Goal: Information Seeking & Learning: Learn about a topic

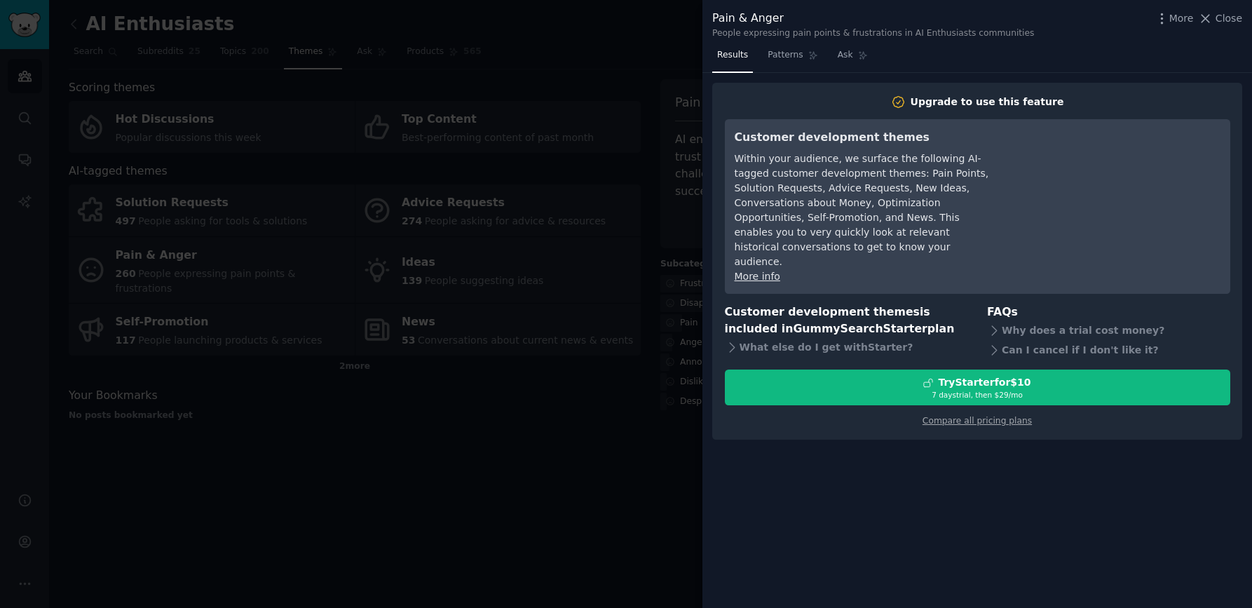
click at [537, 212] on div at bounding box center [626, 304] width 1252 height 608
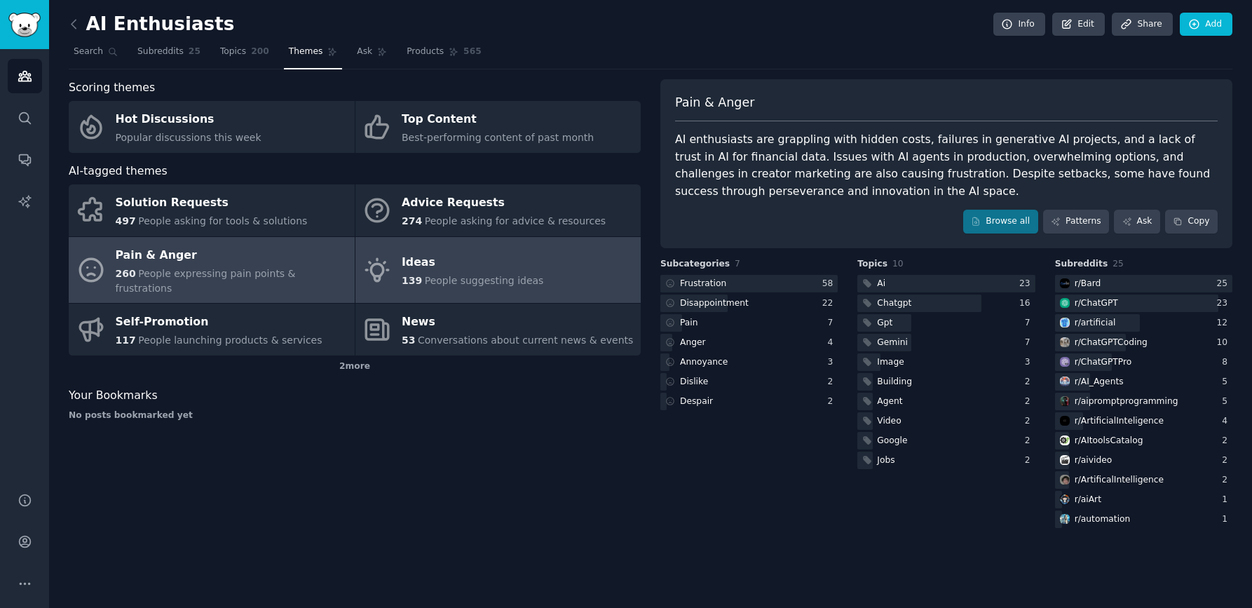
click at [497, 262] on div "Ideas" at bounding box center [473, 263] width 142 height 22
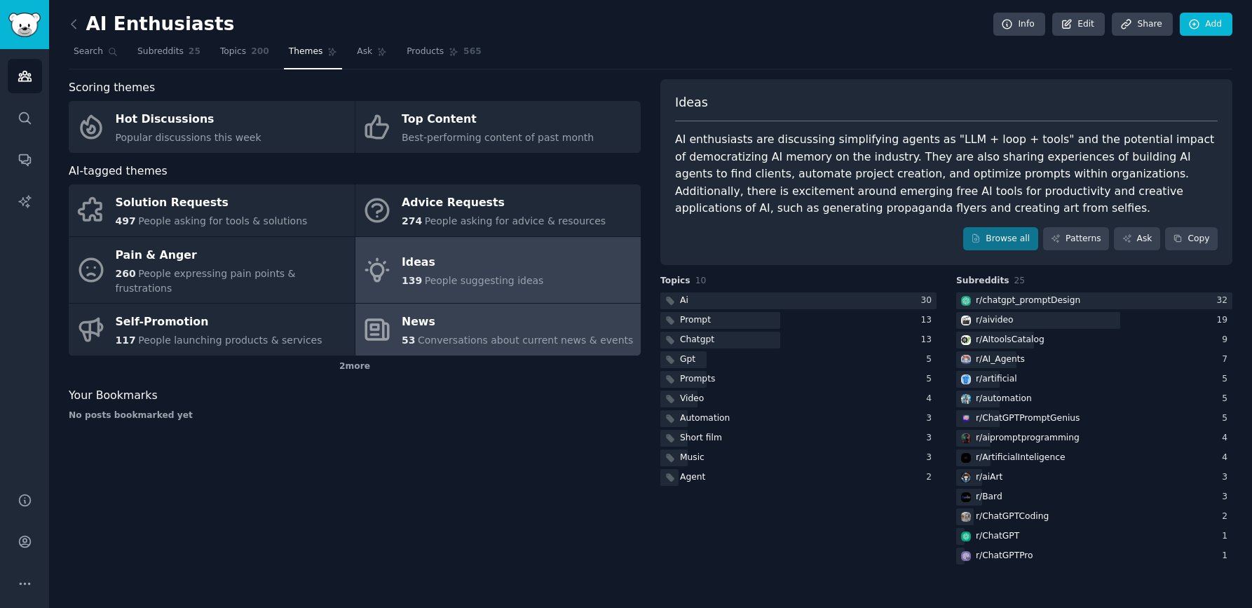
click at [520, 334] on span "Conversations about current news & events" at bounding box center [525, 339] width 215 height 11
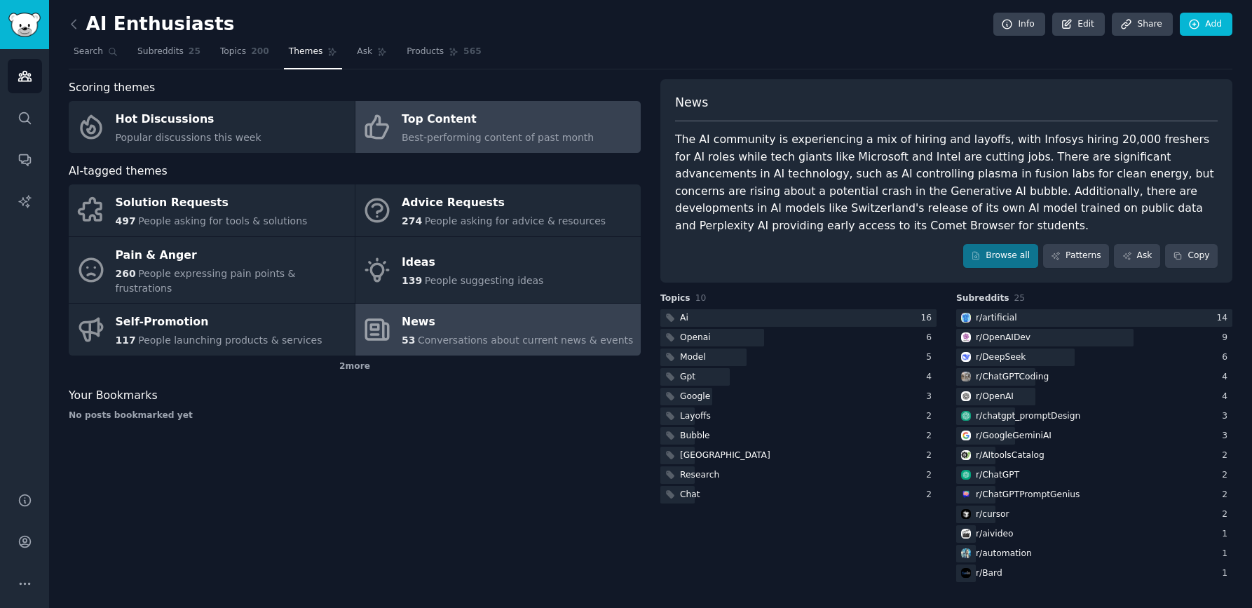
click at [539, 147] on link "Top Content Best-performing content of past month" at bounding box center [498, 127] width 286 height 52
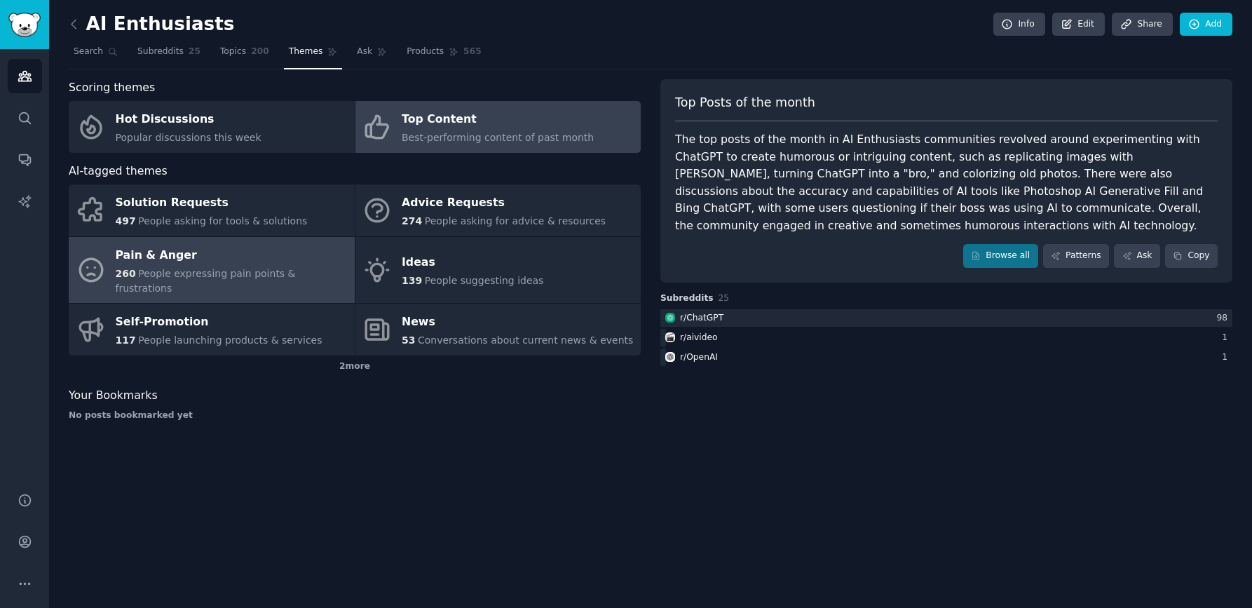
click at [212, 275] on span "People expressing pain points & frustrations" at bounding box center [206, 281] width 180 height 26
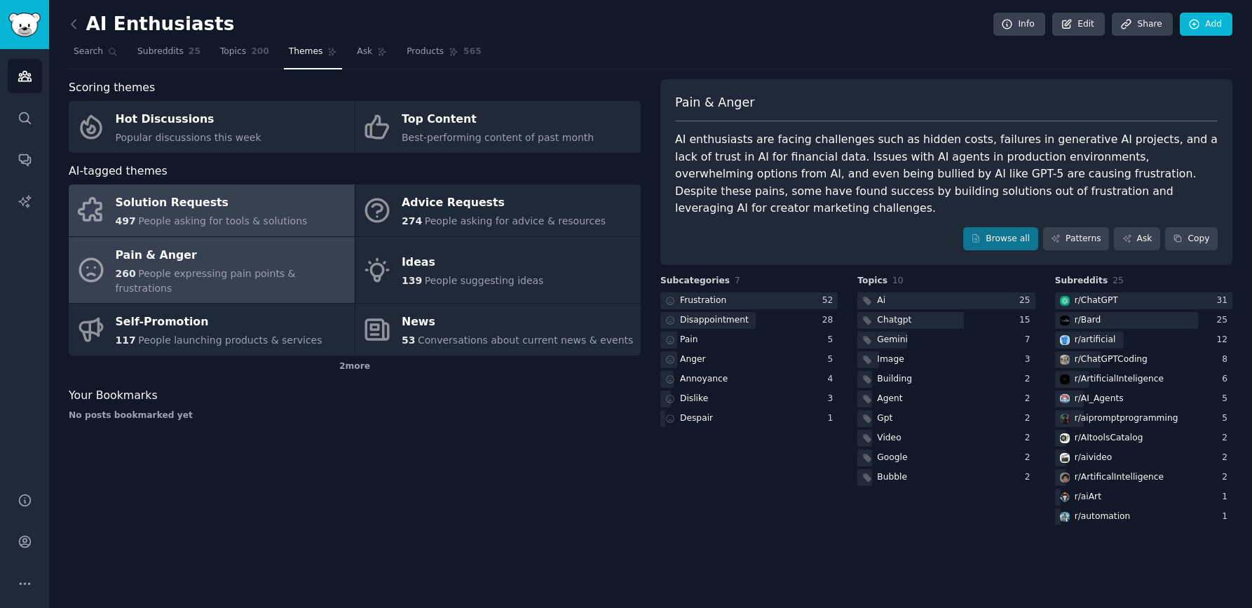
click at [267, 197] on div "Solution Requests" at bounding box center [212, 203] width 192 height 22
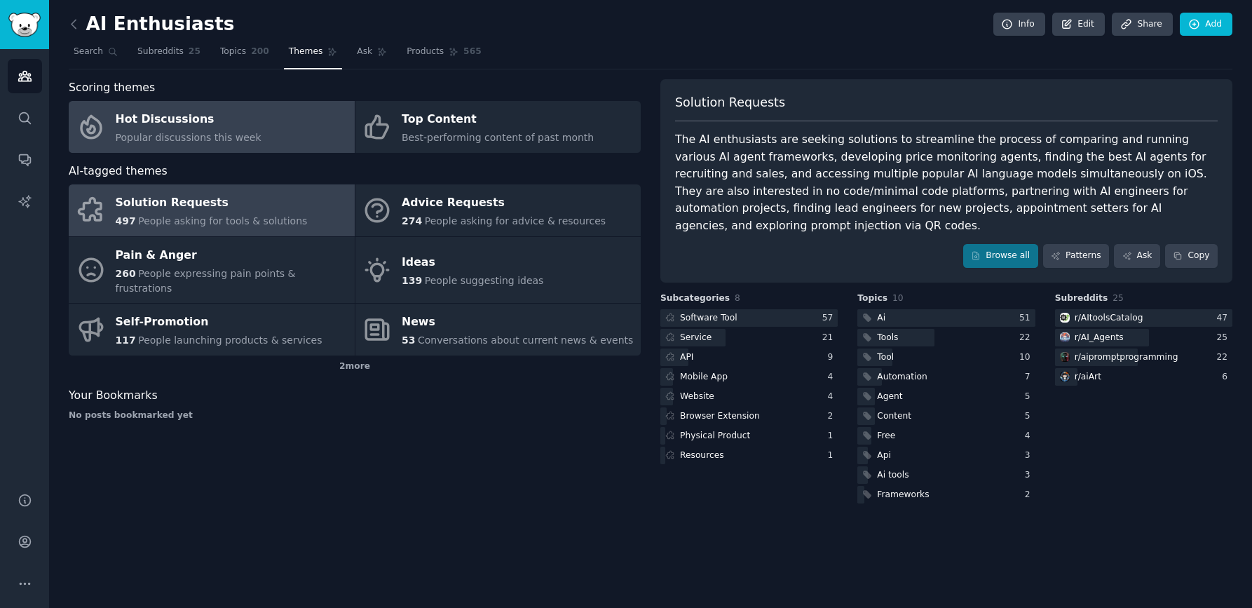
click at [184, 127] on div "Hot Discussions" at bounding box center [189, 120] width 146 height 22
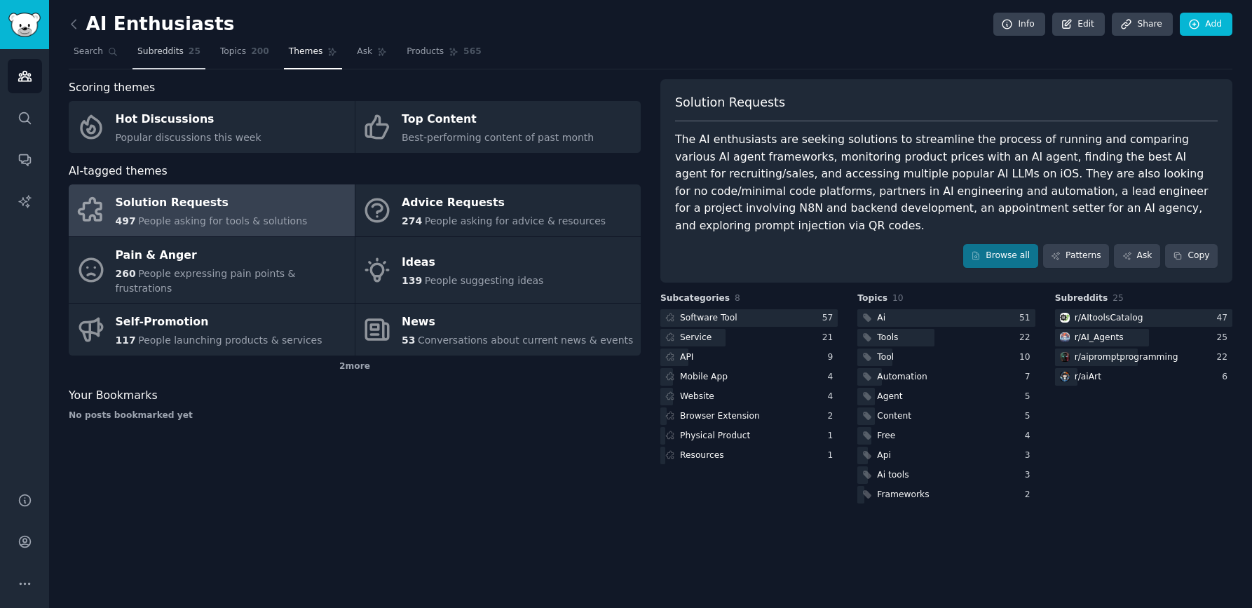
click at [151, 52] on span "Subreddits" at bounding box center [160, 52] width 46 height 13
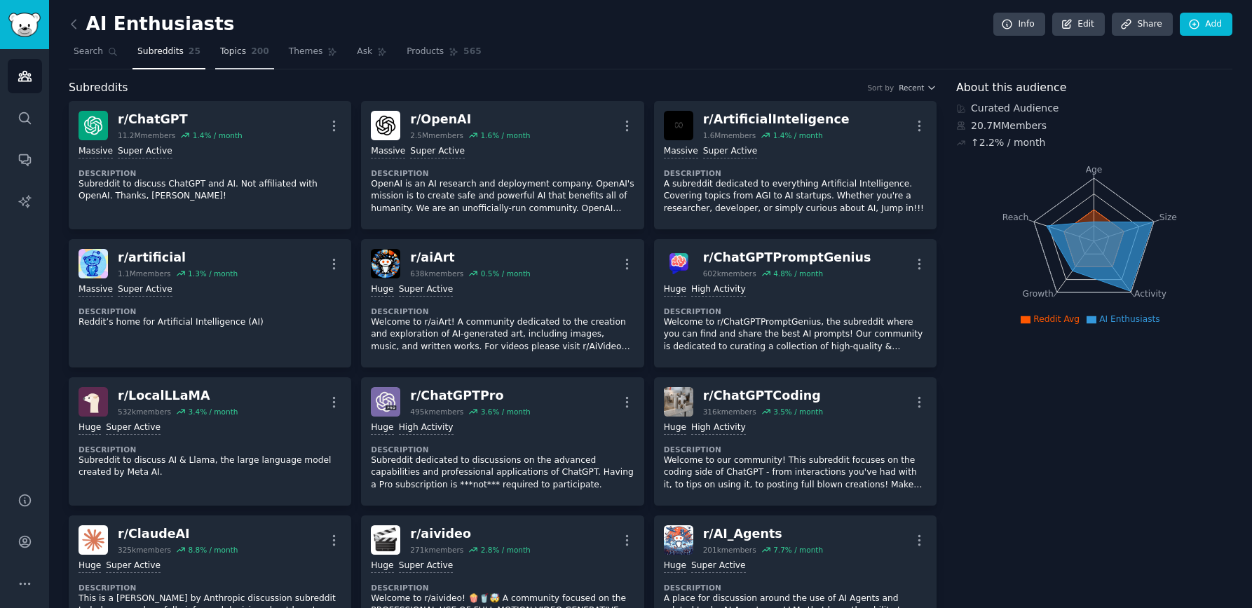
click at [251, 51] on span "200" at bounding box center [260, 52] width 18 height 13
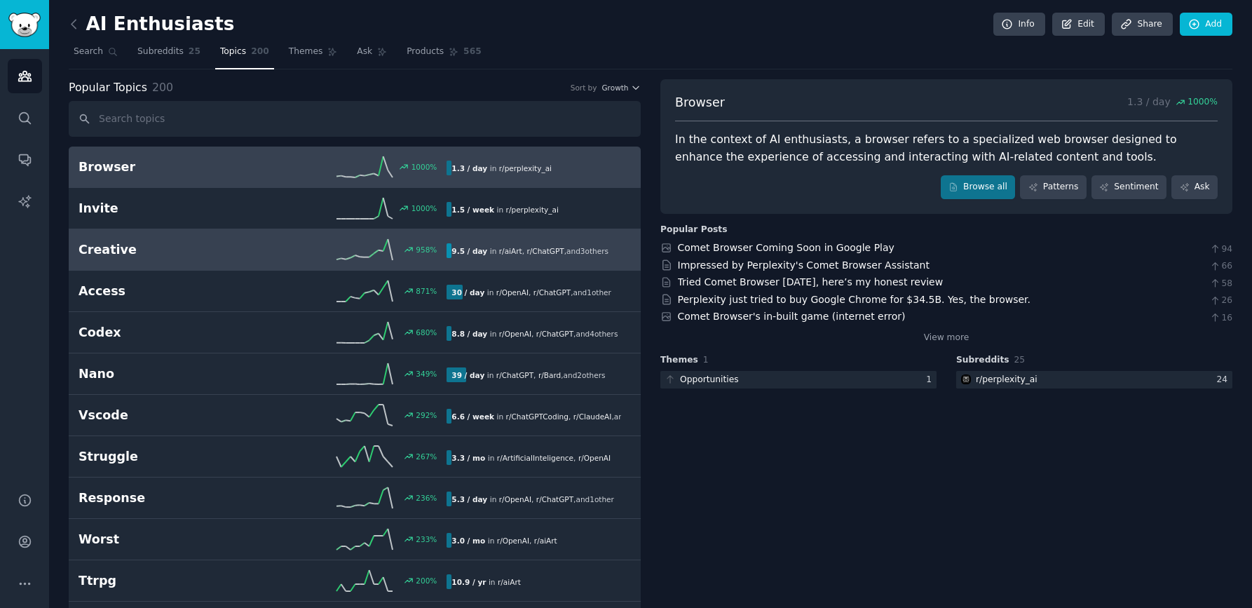
click at [160, 255] on h2 "Creative" at bounding box center [171, 250] width 184 height 18
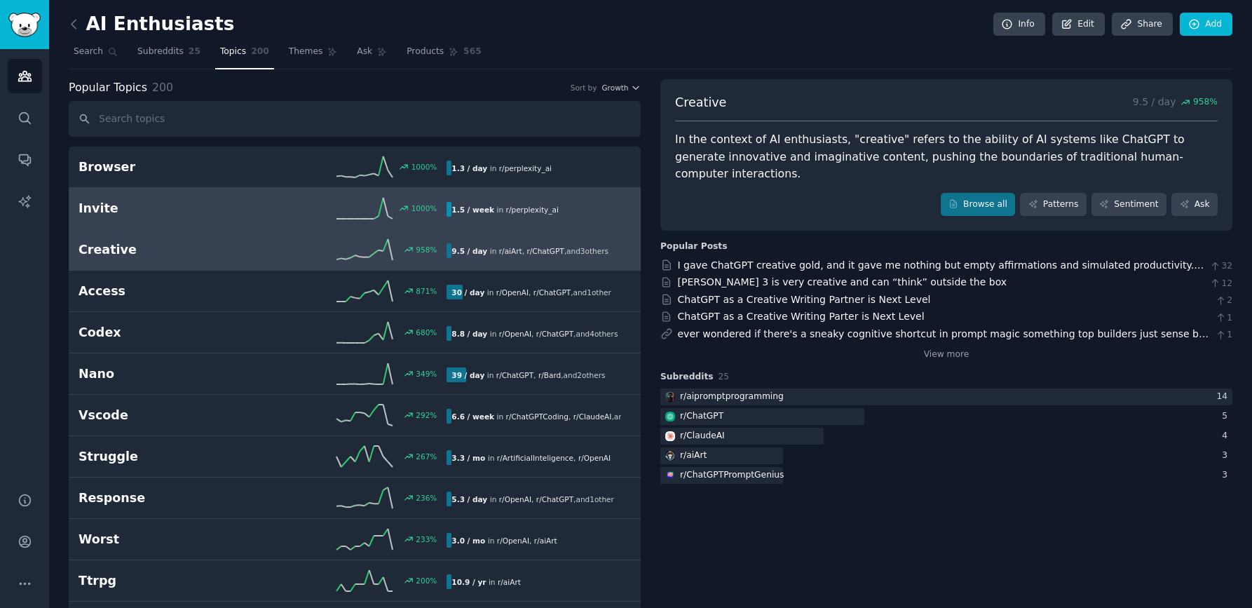
click at [156, 225] on link "Invite 1000 % 1.5 / week in r/ perplexity_ai" at bounding box center [355, 208] width 572 height 41
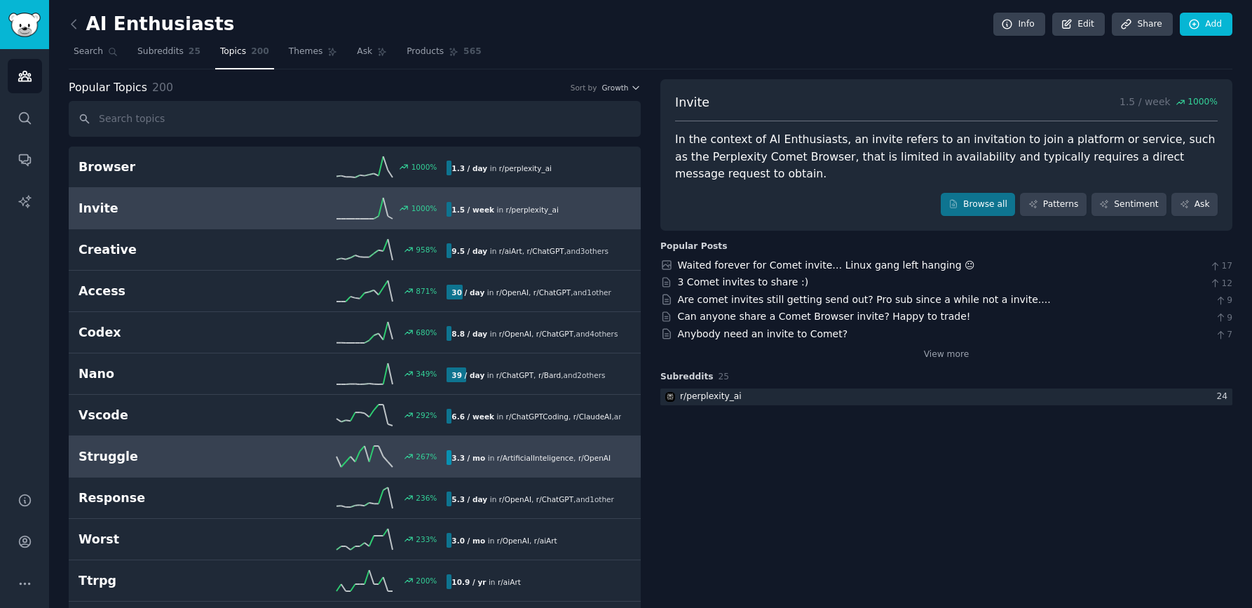
click at [138, 455] on h2 "Struggle" at bounding box center [171, 457] width 184 height 18
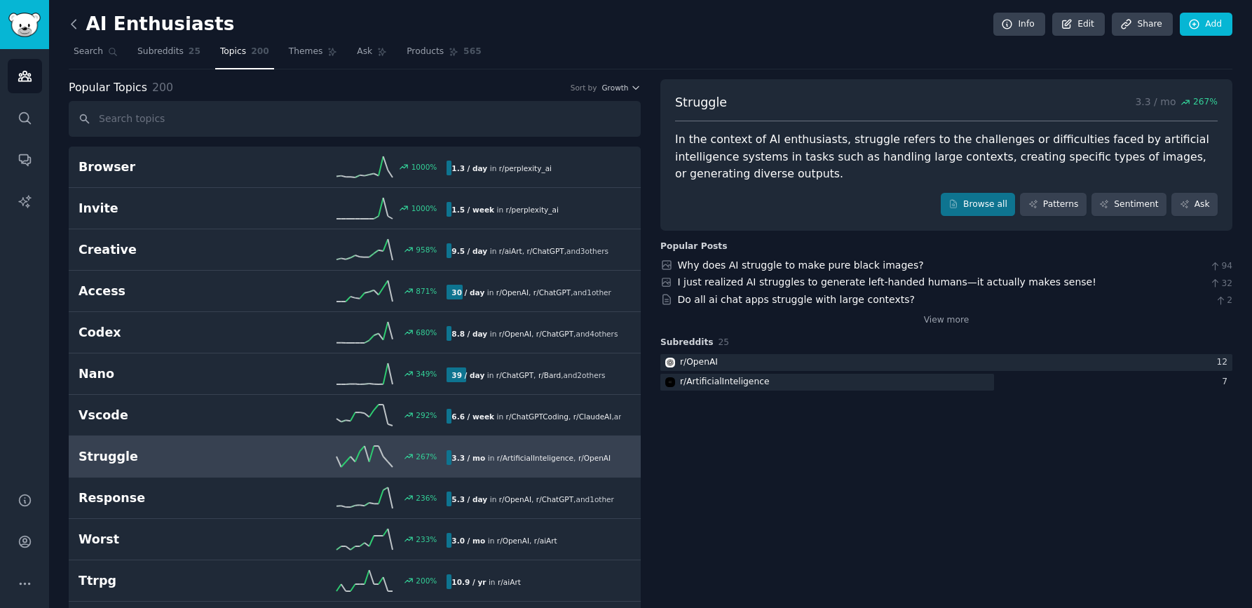
click at [79, 25] on icon at bounding box center [74, 24] width 15 height 15
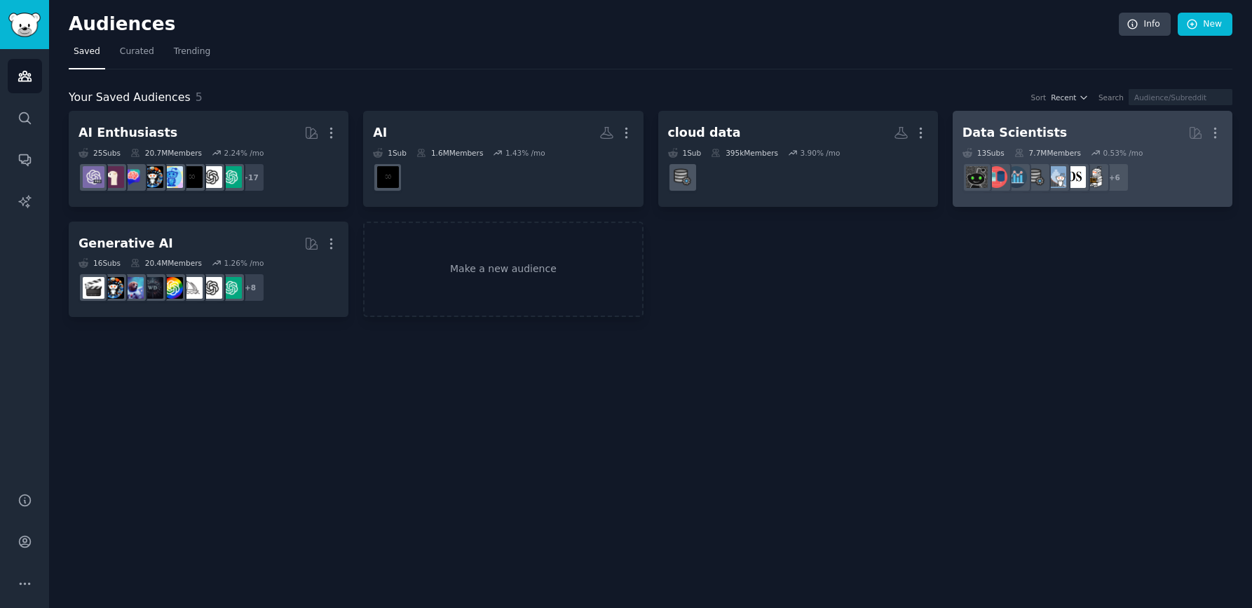
click at [1090, 127] on h2 "Data Scientists More" at bounding box center [1093, 133] width 260 height 25
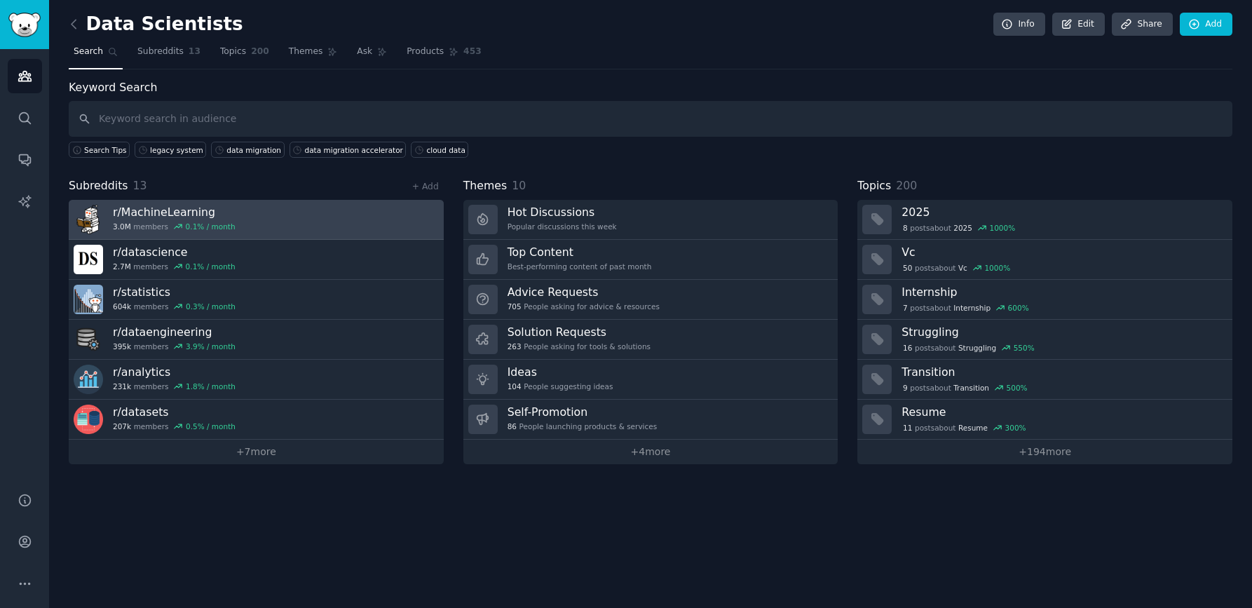
click at [283, 230] on link "r/ MachineLearning 3.0M members 0.1 % / month" at bounding box center [256, 220] width 375 height 40
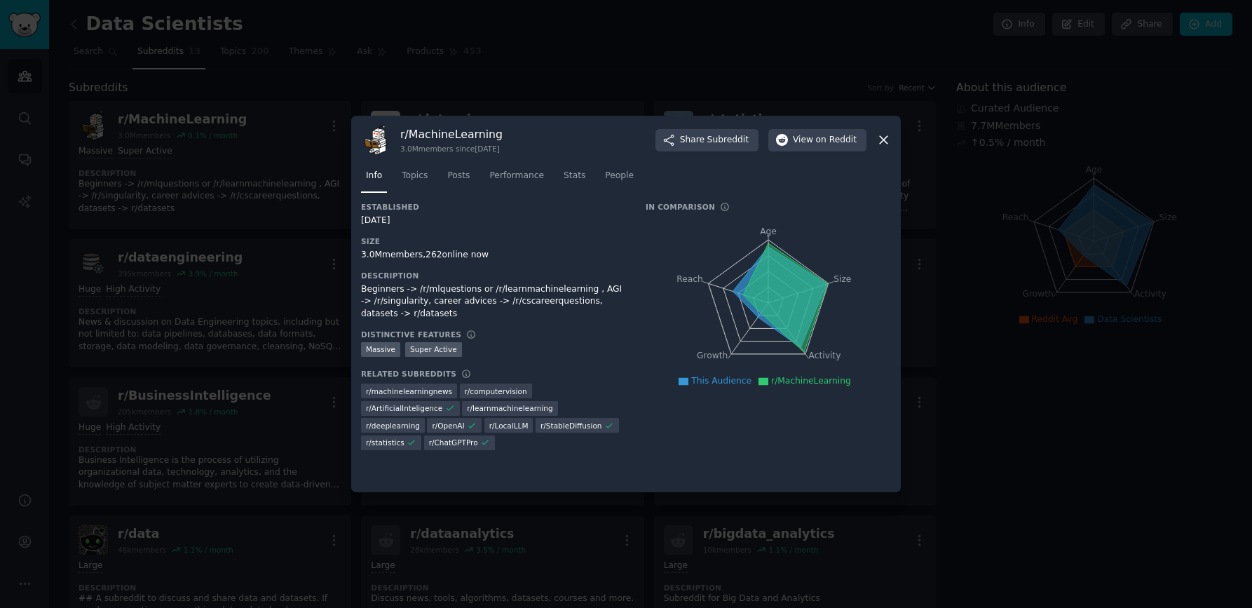
click at [279, 339] on div at bounding box center [626, 304] width 1252 height 608
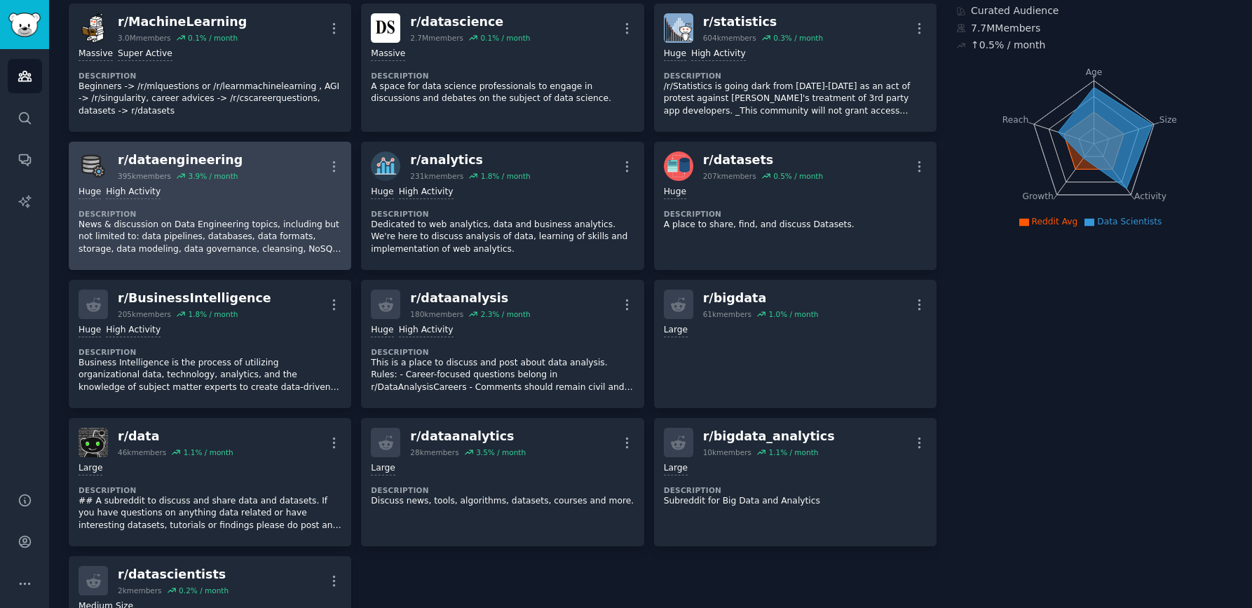
scroll to position [100, 0]
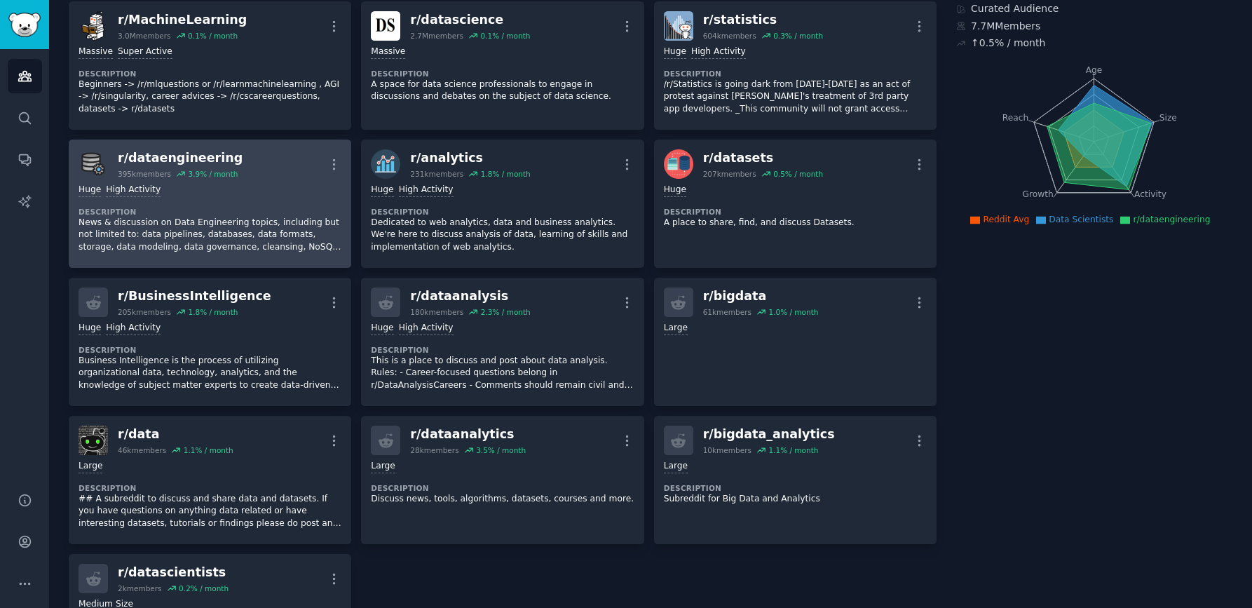
click at [285, 215] on dt "Description" at bounding box center [210, 212] width 263 height 10
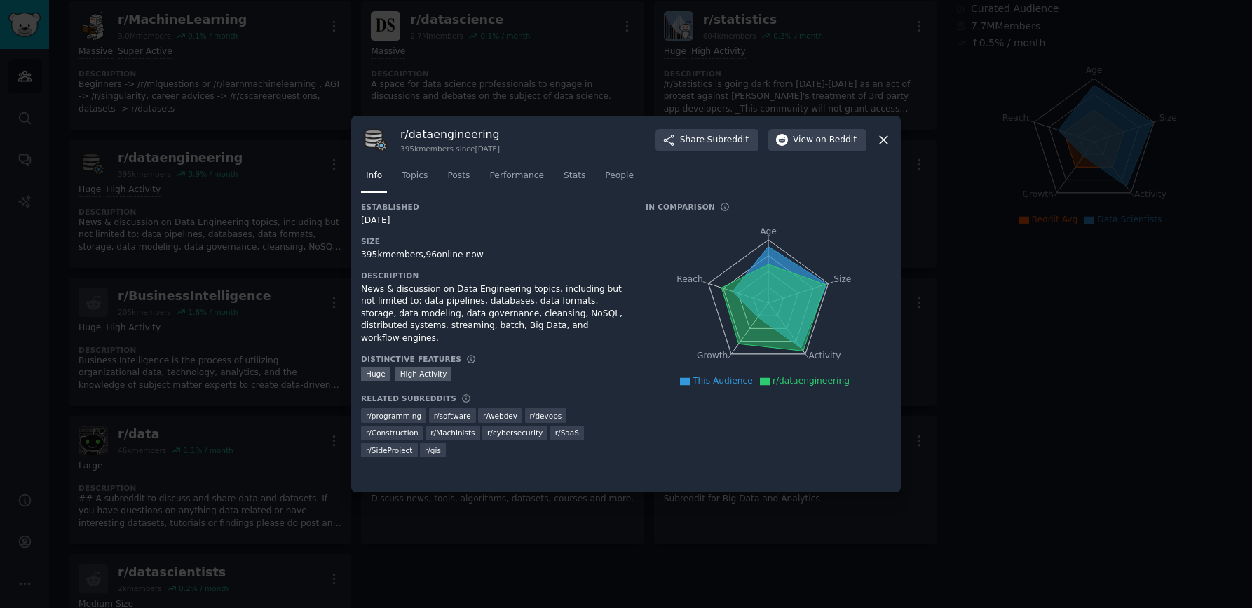
click at [883, 144] on icon at bounding box center [883, 140] width 15 height 15
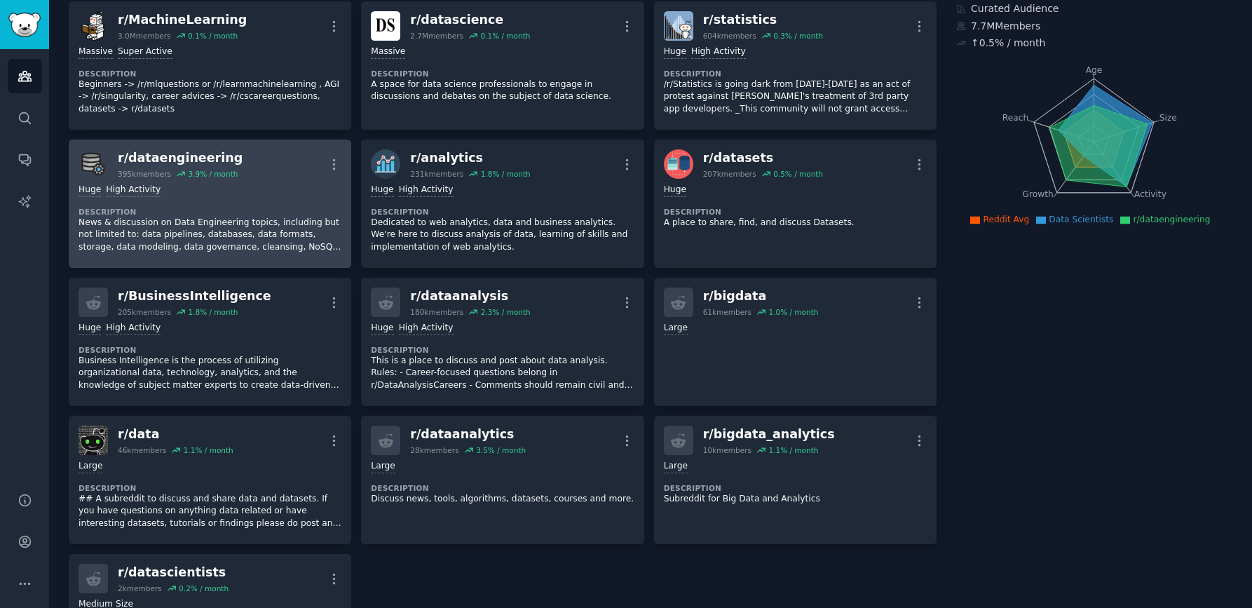
click at [280, 189] on div "Huge High Activity" at bounding box center [210, 190] width 263 height 13
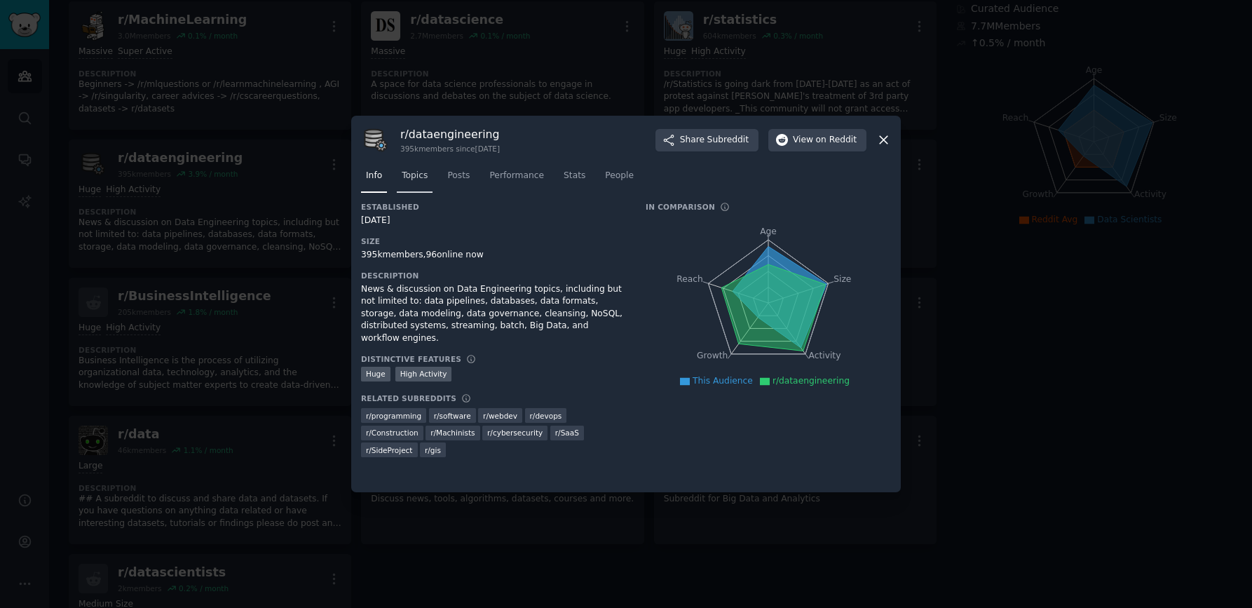
click at [413, 176] on span "Topics" at bounding box center [415, 176] width 26 height 13
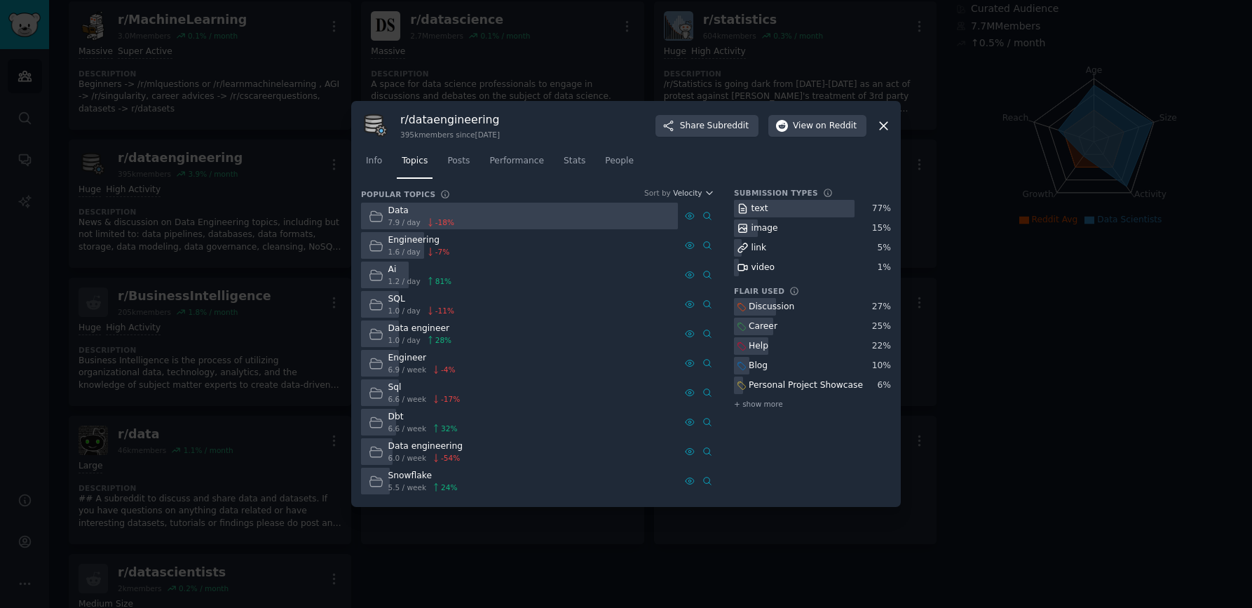
click at [429, 175] on link "Topics" at bounding box center [415, 164] width 36 height 29
click at [466, 330] on div "Data engineer 1.0 / day 28 %" at bounding box center [519, 333] width 317 height 27
click at [440, 334] on div "Data engineer" at bounding box center [420, 329] width 64 height 13
click at [467, 158] on span "Posts" at bounding box center [458, 161] width 22 height 13
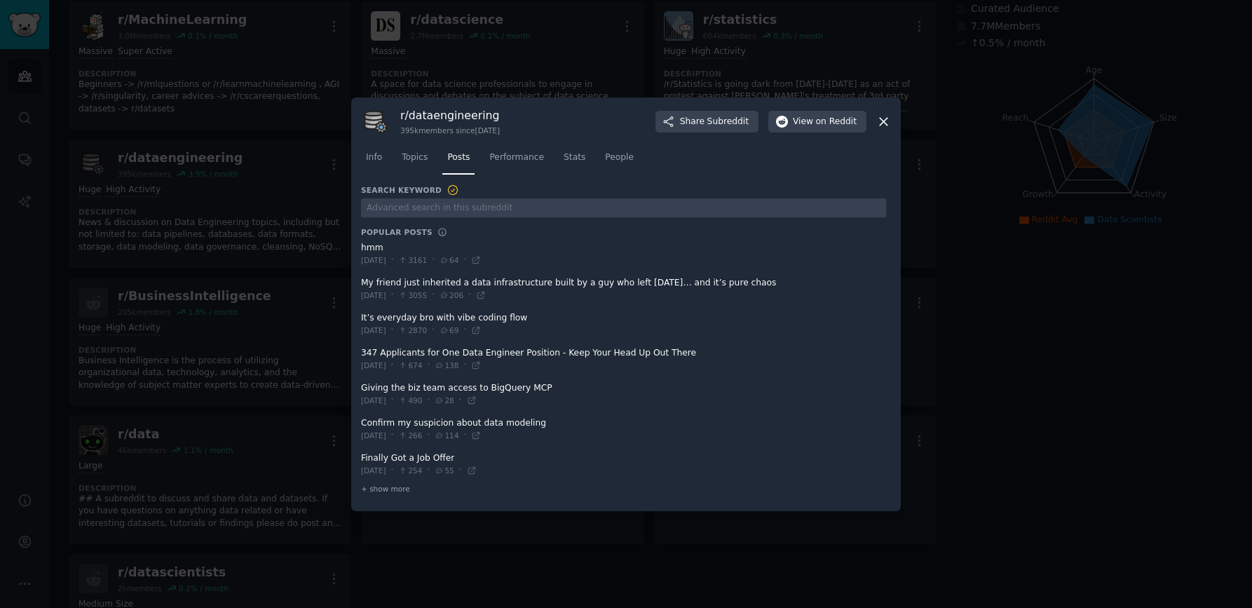
click at [656, 280] on span at bounding box center [623, 289] width 525 height 34
click at [638, 280] on span at bounding box center [623, 289] width 525 height 34
click at [606, 287] on span at bounding box center [623, 289] width 525 height 34
click at [586, 287] on span at bounding box center [623, 289] width 525 height 34
click at [478, 312] on span at bounding box center [623, 324] width 525 height 34
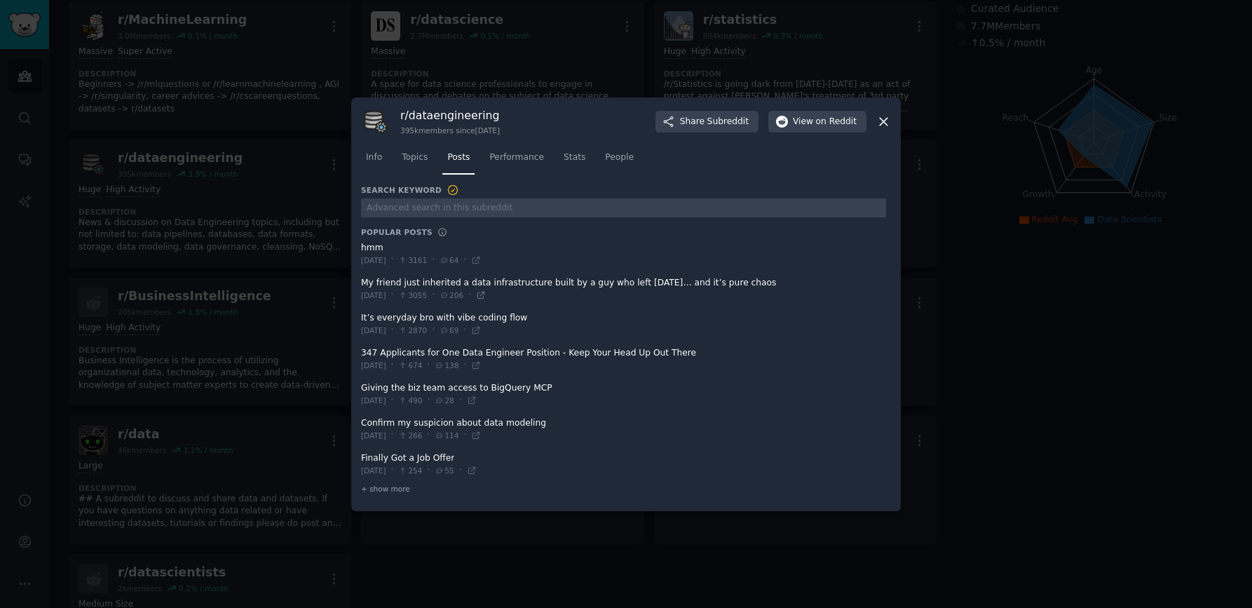
click at [486, 297] on icon at bounding box center [481, 295] width 10 height 10
click at [332, 317] on div at bounding box center [626, 304] width 1252 height 608
